Goal: Task Accomplishment & Management: Use online tool/utility

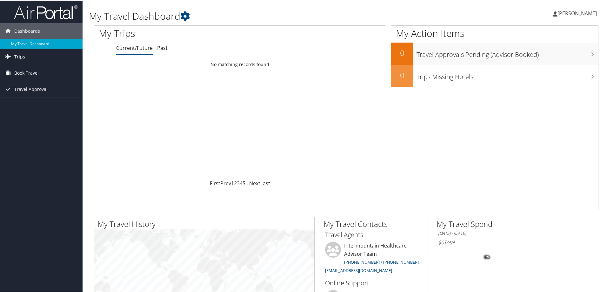
click at [30, 71] on span "Book Travel" at bounding box center [26, 72] width 24 height 16
click at [31, 84] on link "Agent Booking Request" at bounding box center [41, 85] width 83 height 10
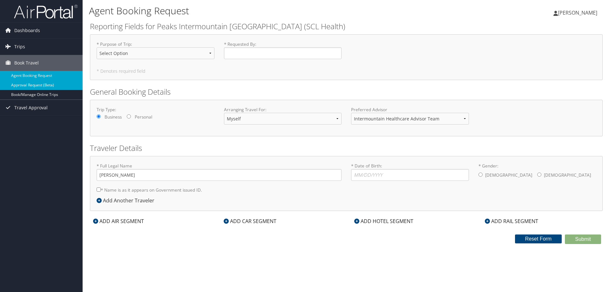
click at [44, 85] on link "Approval Request (Beta)" at bounding box center [41, 85] width 83 height 10
click at [43, 92] on link "Book/Manage Online Trips" at bounding box center [41, 95] width 83 height 10
